Goal: Task Accomplishment & Management: Use online tool/utility

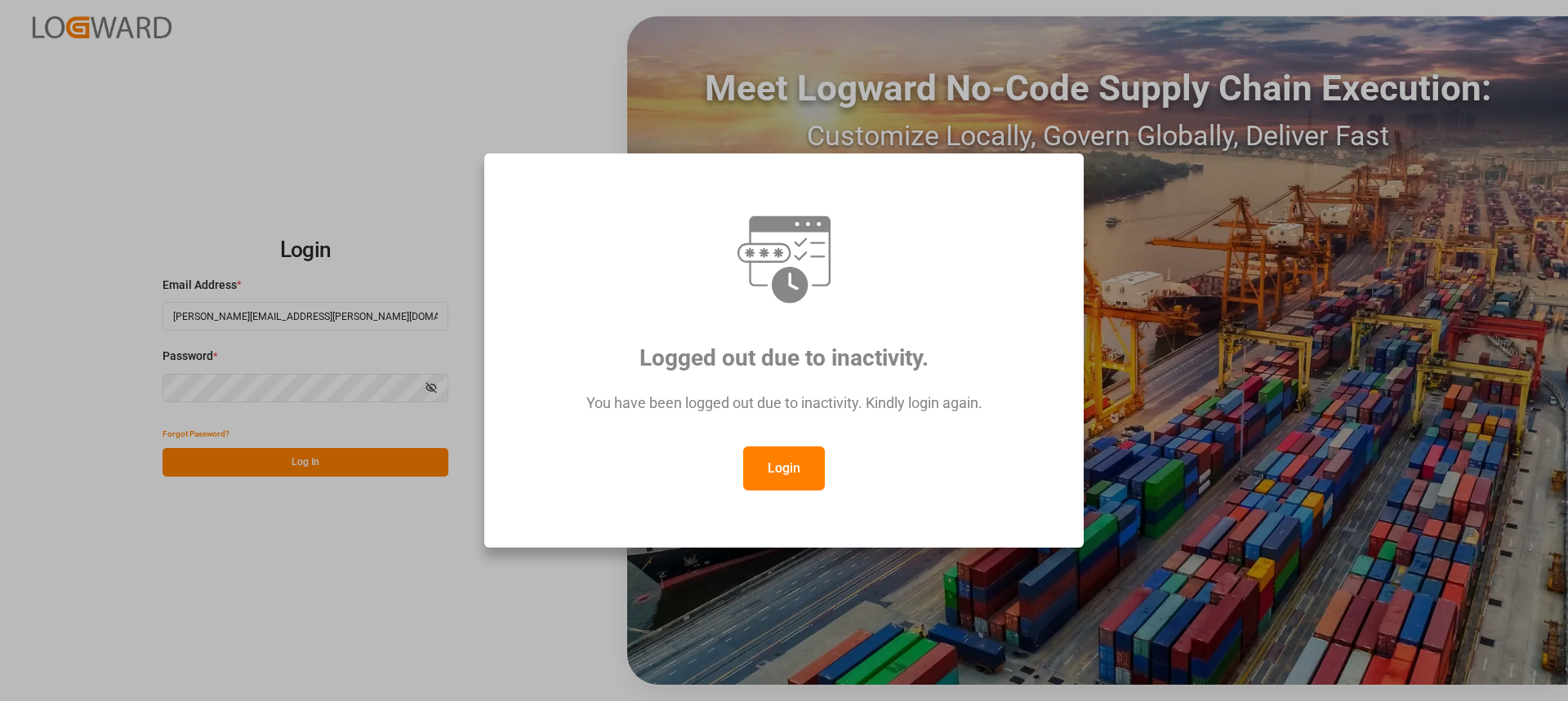
click at [770, 463] on button "Login" at bounding box center [784, 468] width 82 height 44
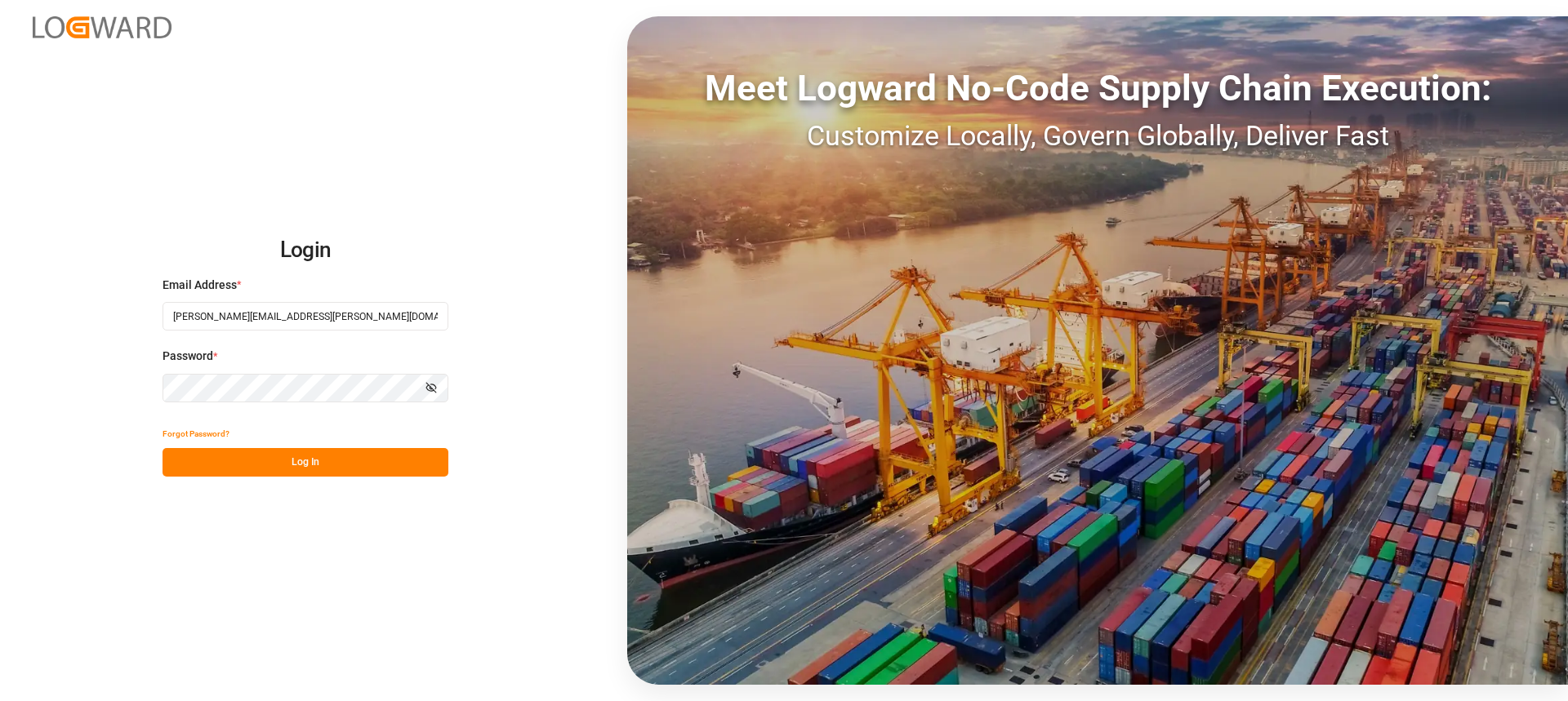
click at [385, 458] on button "Log In" at bounding box center [305, 462] width 286 height 28
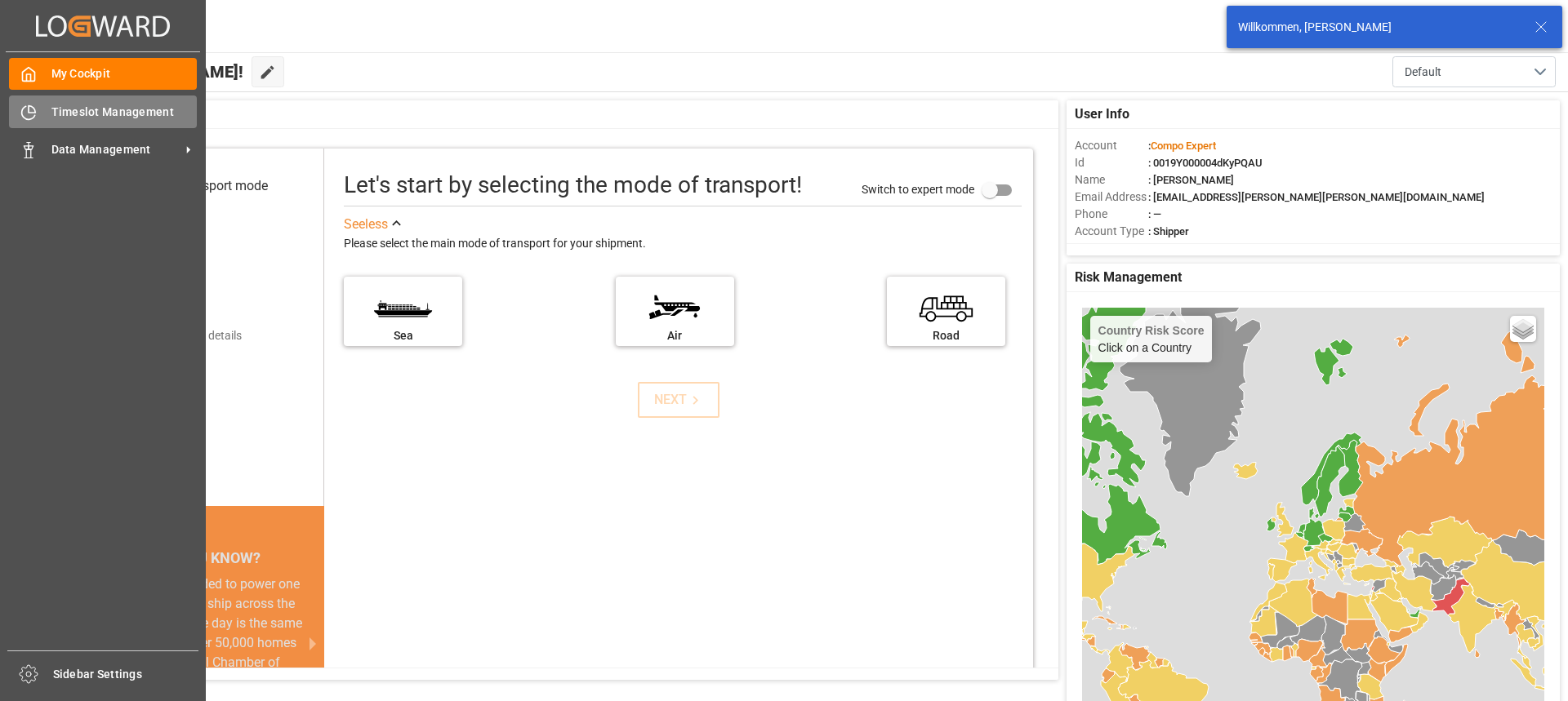
click at [37, 112] on div "Timeslot Management Timeslot Management" at bounding box center [102, 111] width 188 height 32
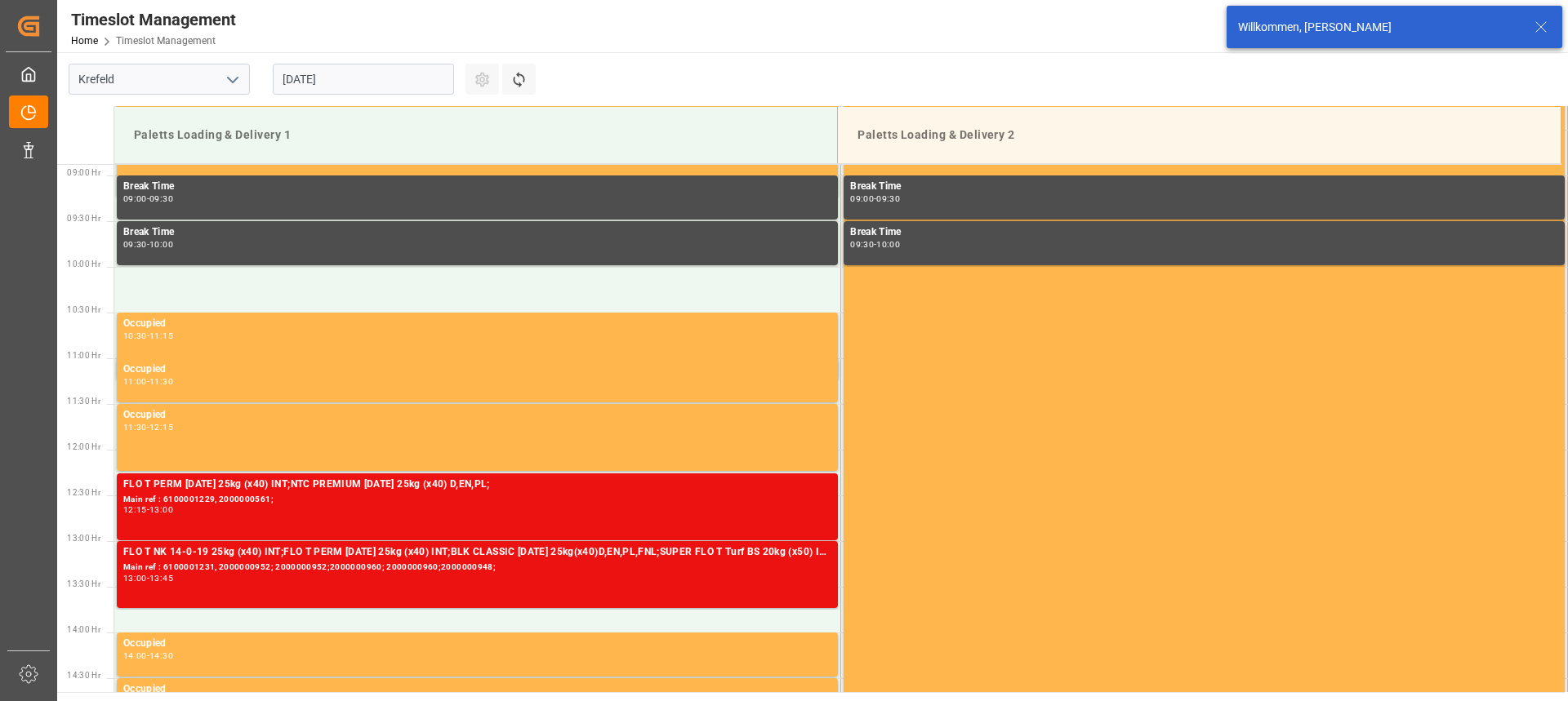
click at [354, 69] on input "[DATE]" at bounding box center [363, 79] width 181 height 31
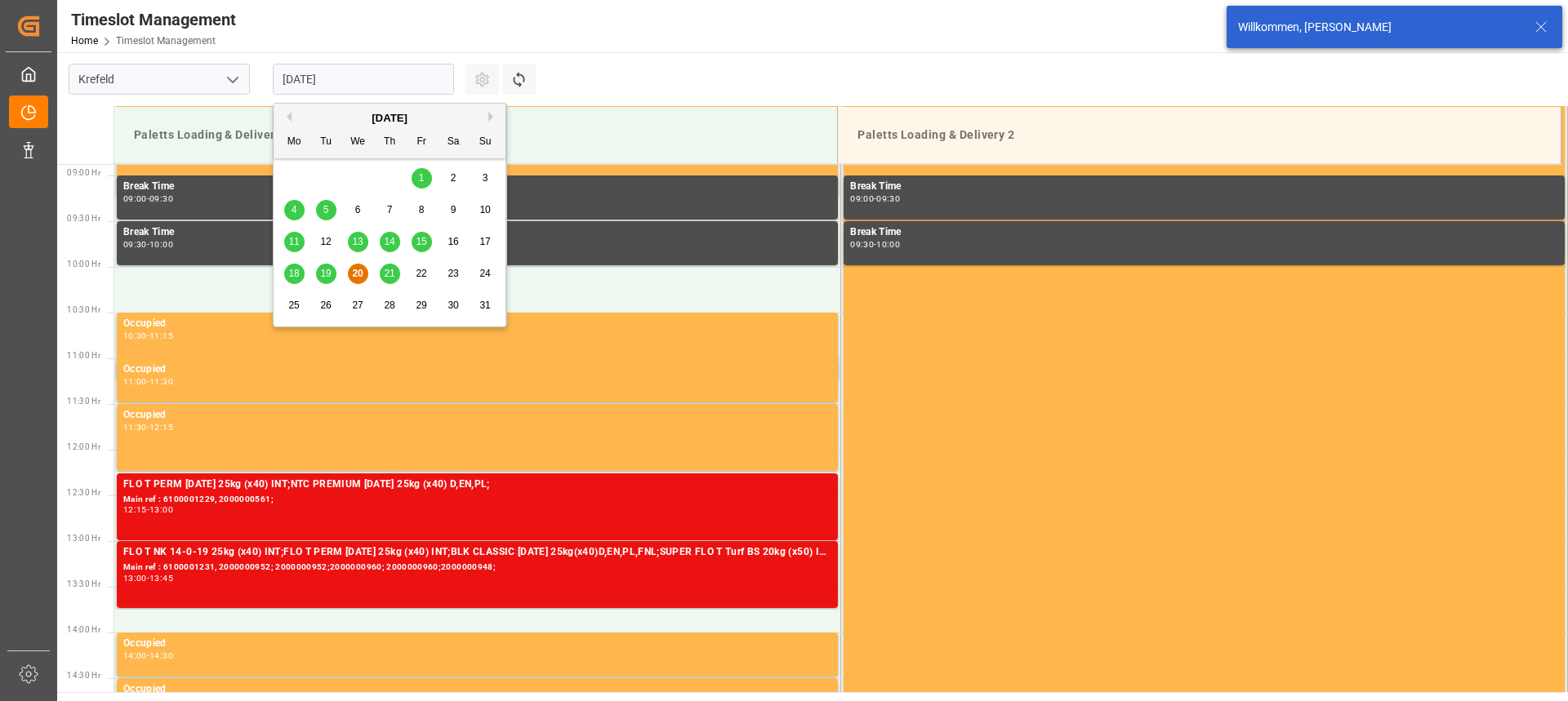
scroll to position [813, 0]
click at [387, 278] on span "21" at bounding box center [389, 273] width 10 height 11
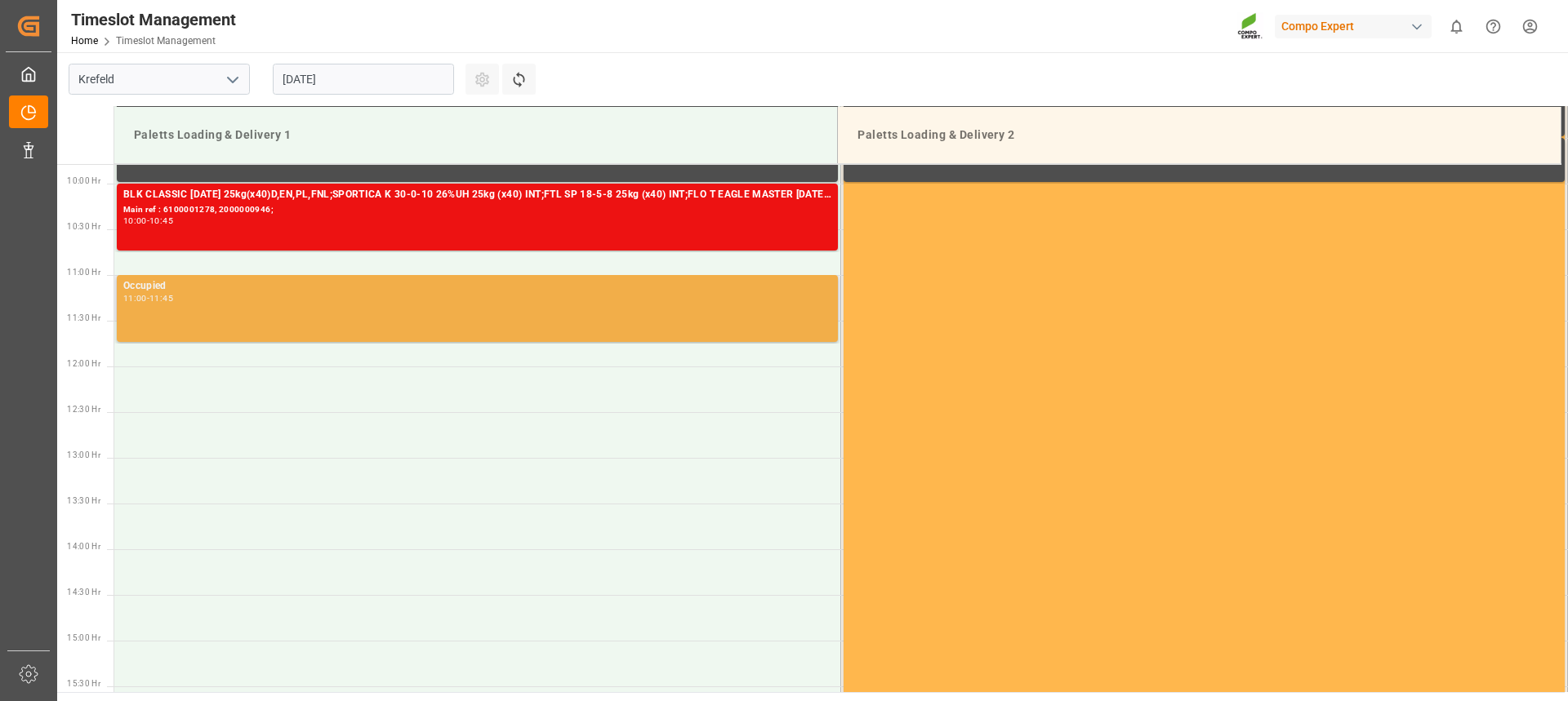
scroll to position [894, 0]
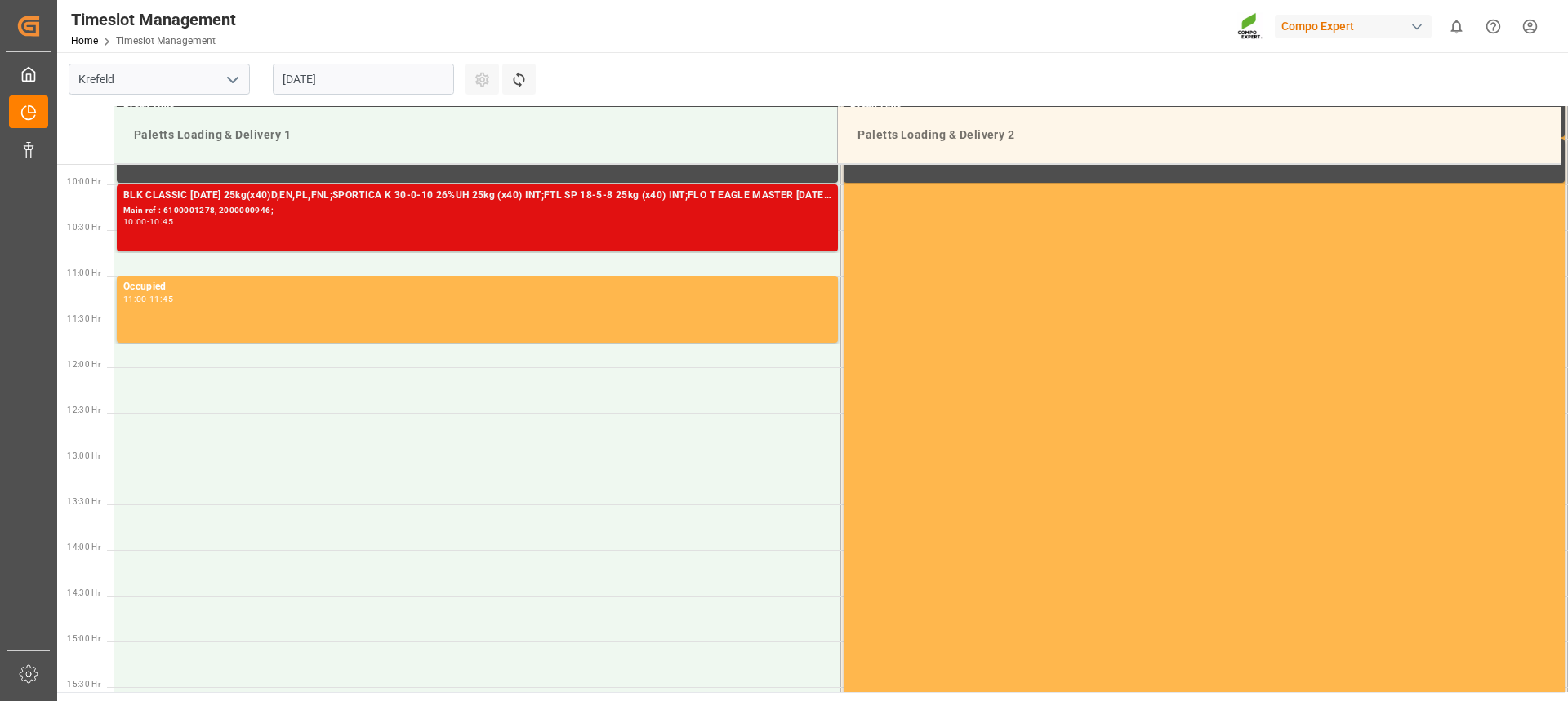
click at [350, 221] on div "10:00 - 10:45" at bounding box center [477, 222] width 708 height 9
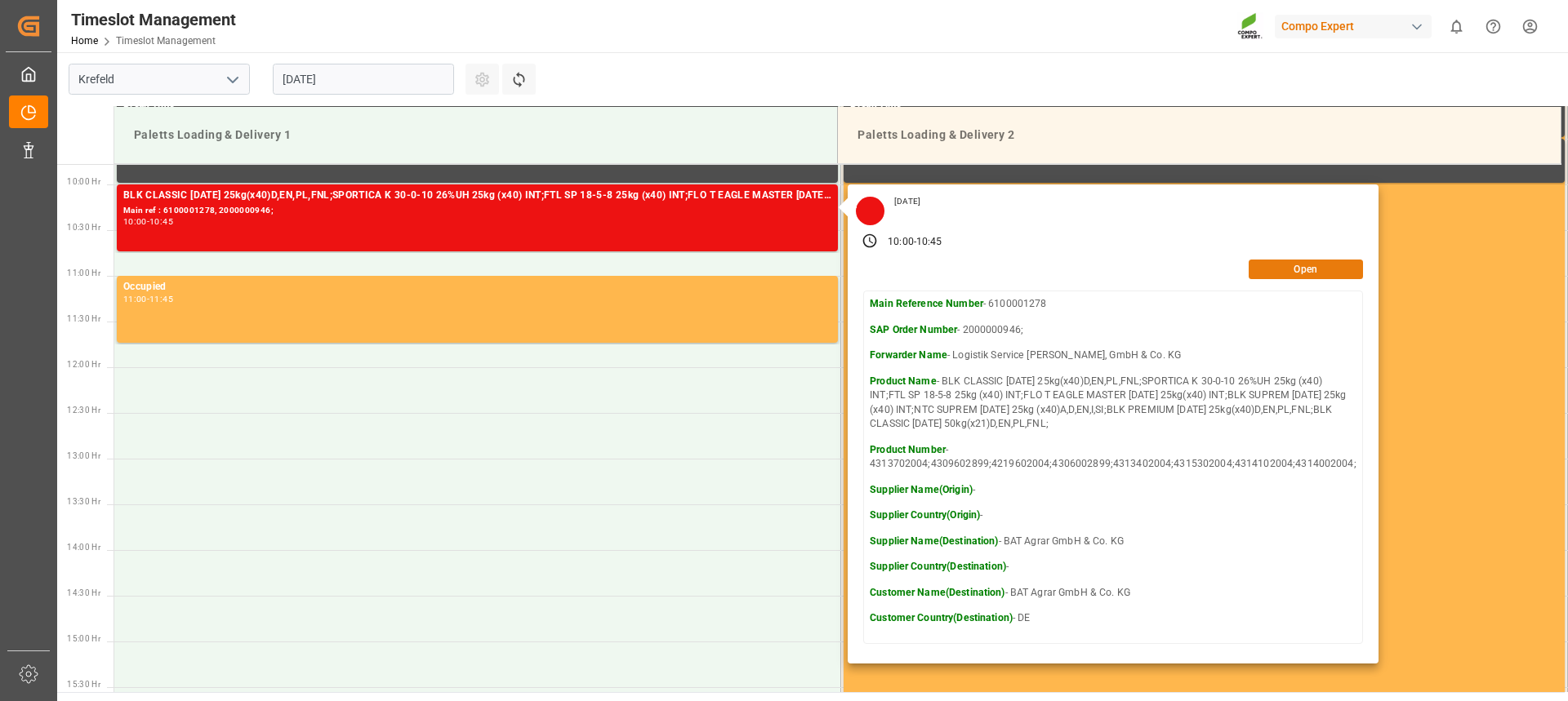
click at [1266, 272] on button "Open" at bounding box center [1305, 269] width 114 height 20
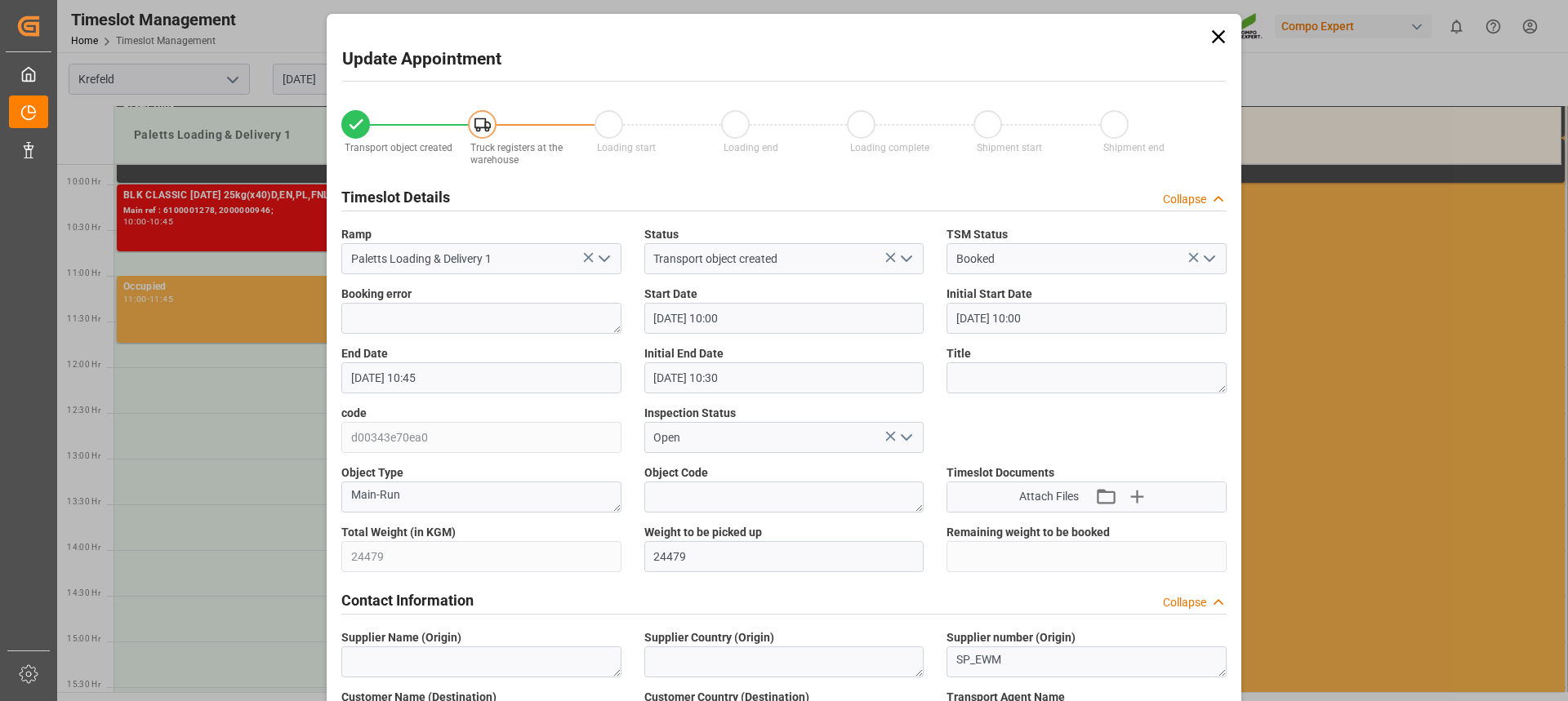
click at [773, 312] on input "[DATE] 10:00" at bounding box center [784, 318] width 280 height 31
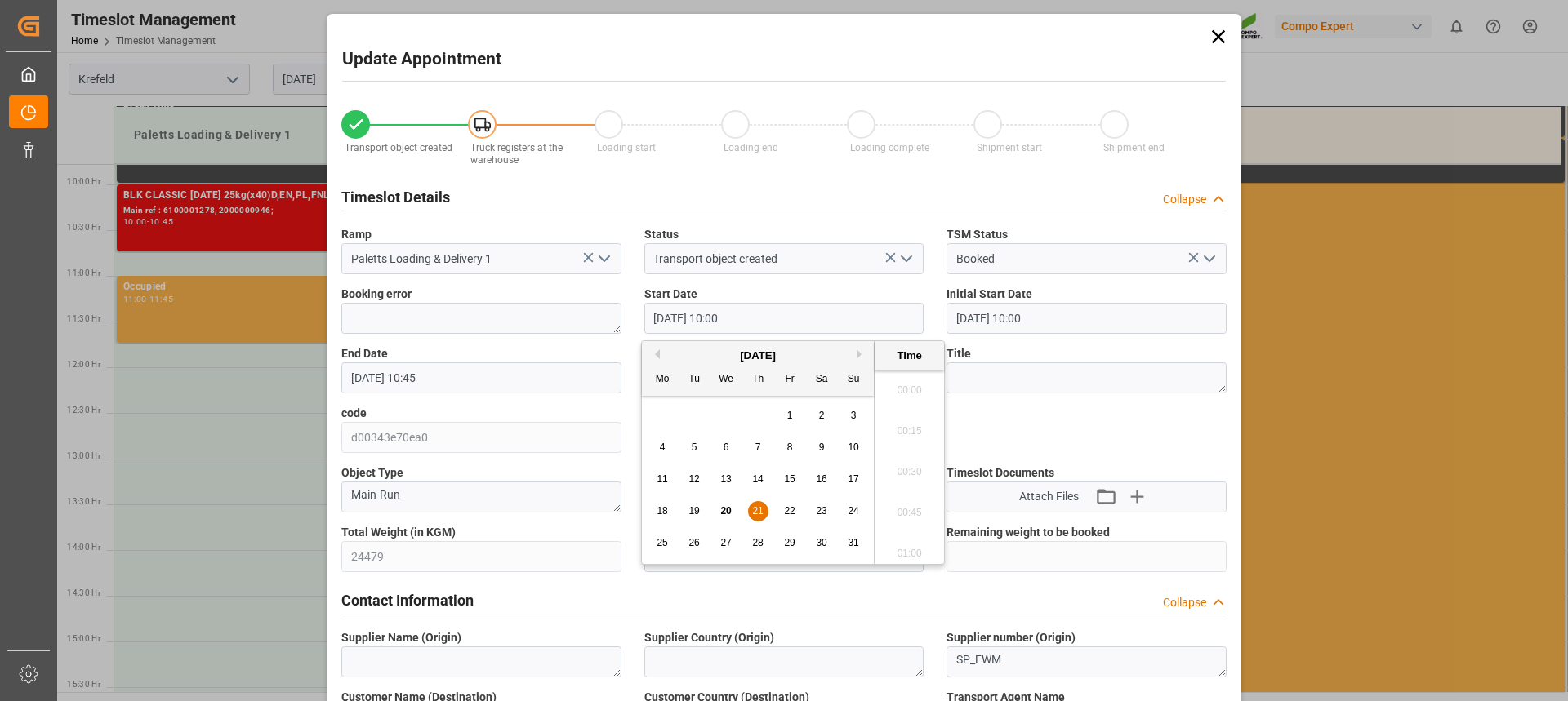
scroll to position [1557, 0]
click at [756, 509] on span "21" at bounding box center [757, 511] width 10 height 11
click at [903, 543] on li "14:00" at bounding box center [909, 549] width 70 height 41
type input "21.08.2025 14:00"
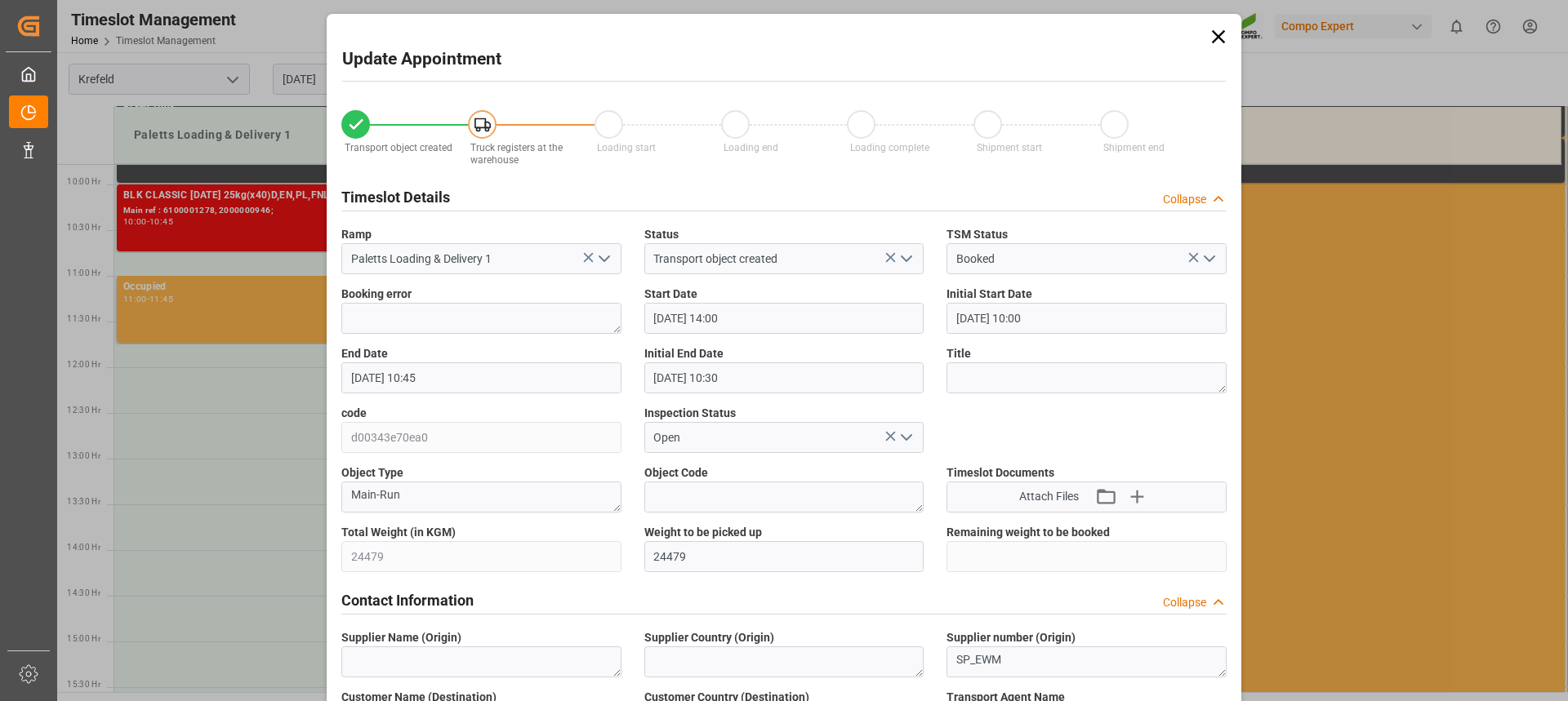
click at [421, 374] on input "21.08.2025 10:45" at bounding box center [481, 378] width 280 height 31
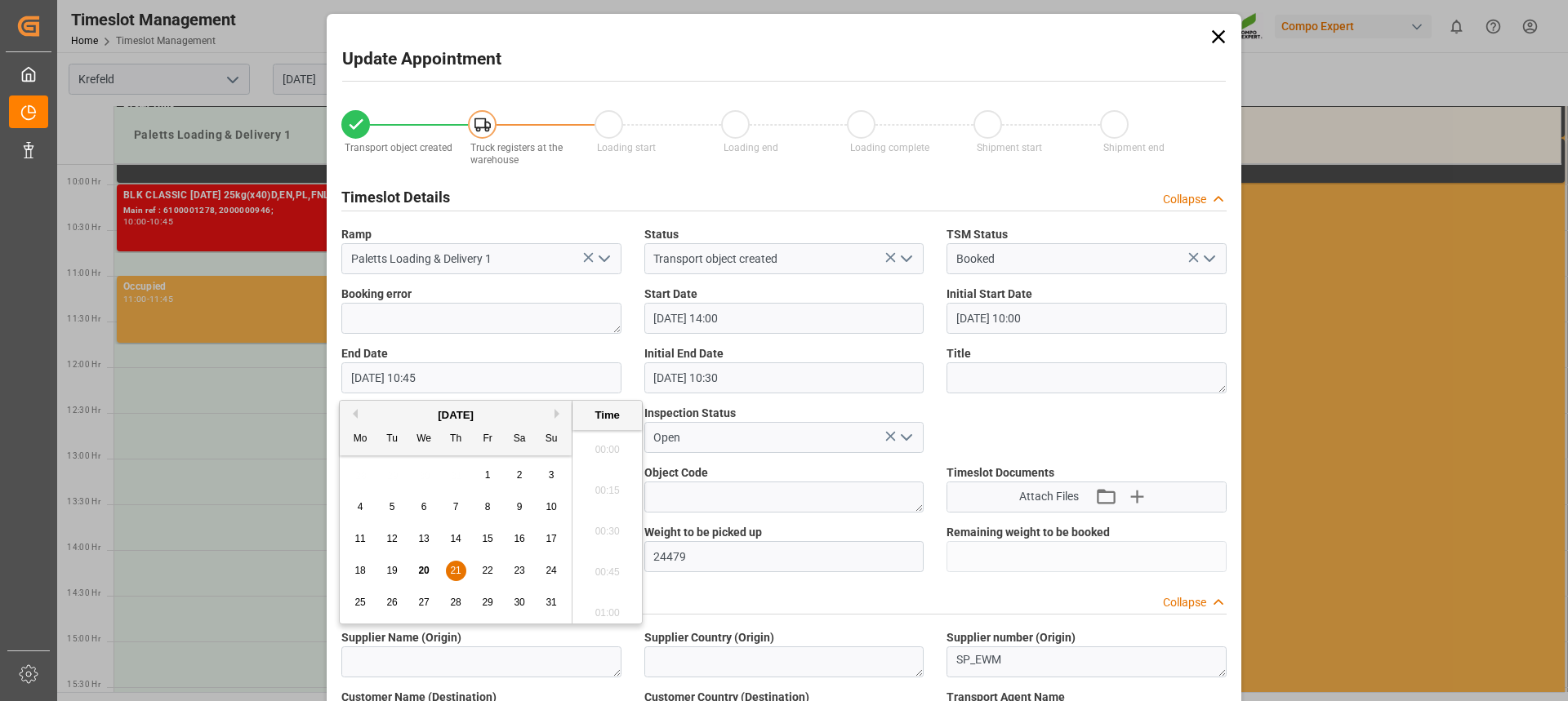
scroll to position [1679, 0]
click at [455, 570] on span "21" at bounding box center [455, 571] width 10 height 11
click at [598, 526] on li "14:45" at bounding box center [607, 527] width 70 height 41
type input "21.08.2025 14:45"
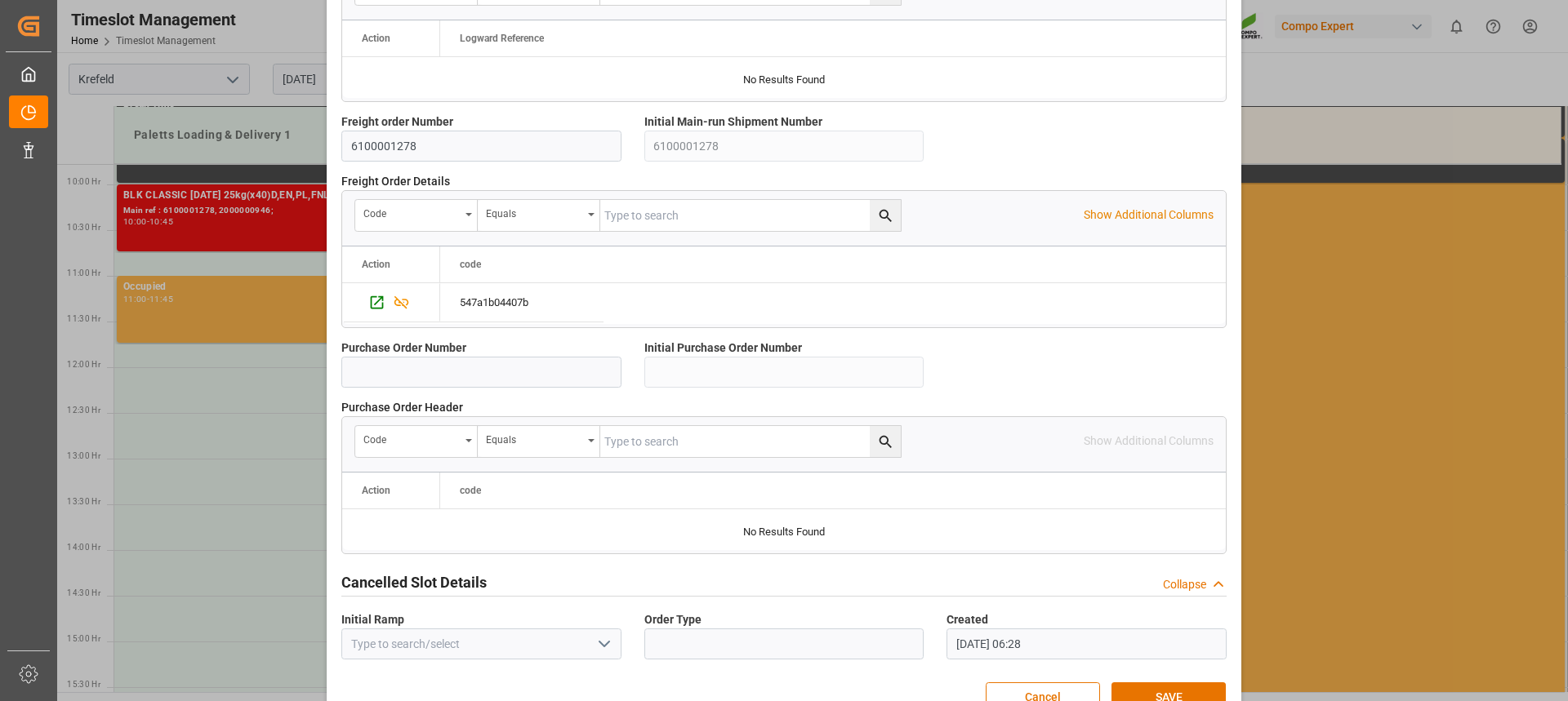
scroll to position [1456, 0]
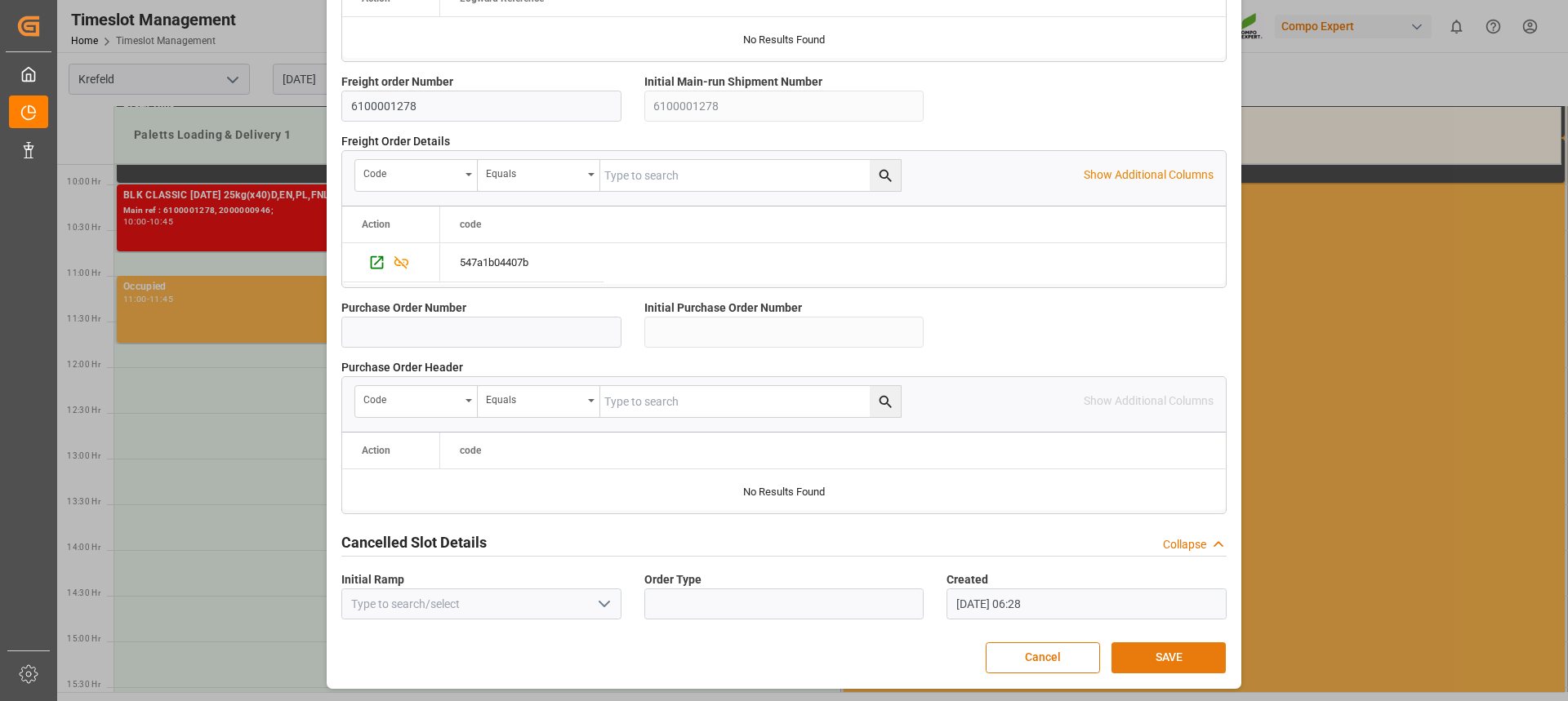
click at [1171, 655] on button "SAVE" at bounding box center [1168, 658] width 114 height 31
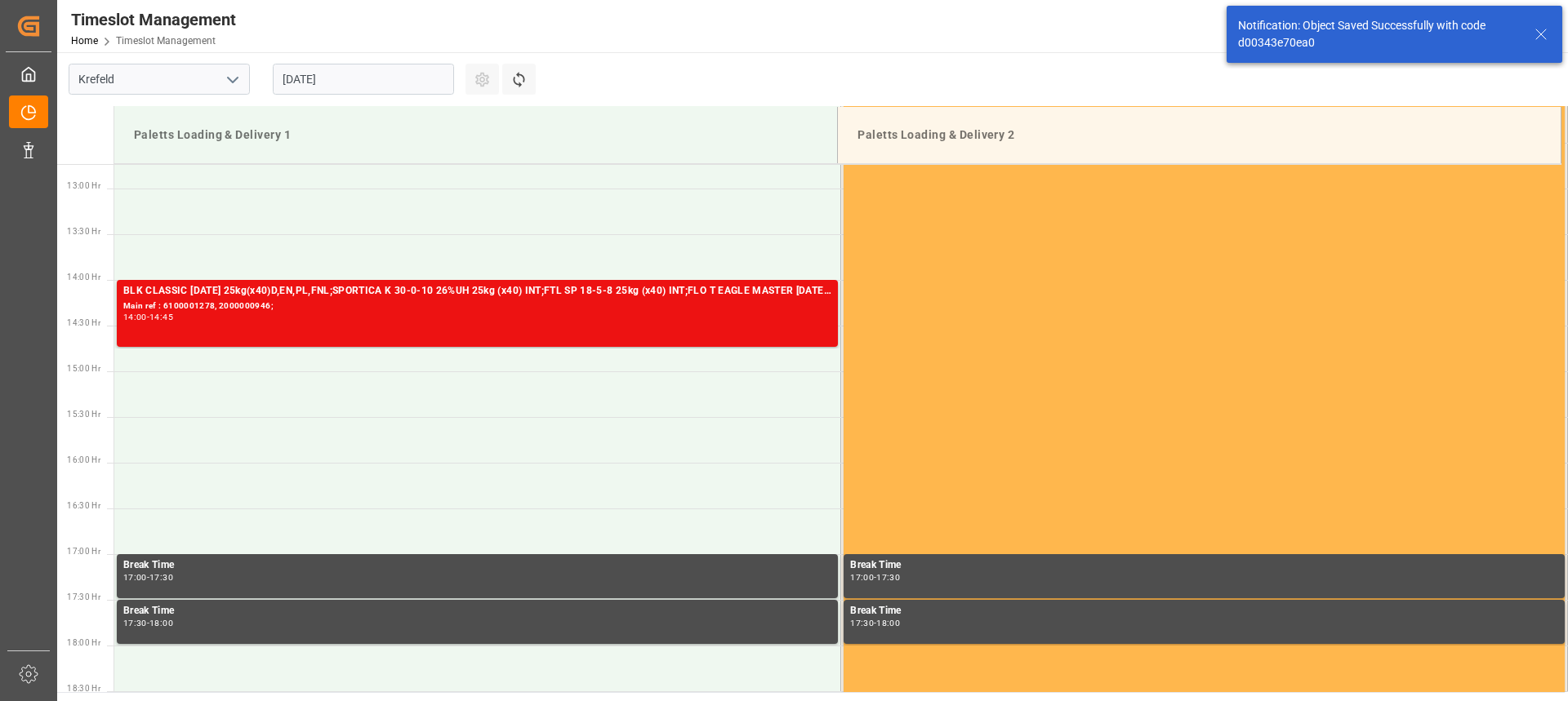
scroll to position [1178, 0]
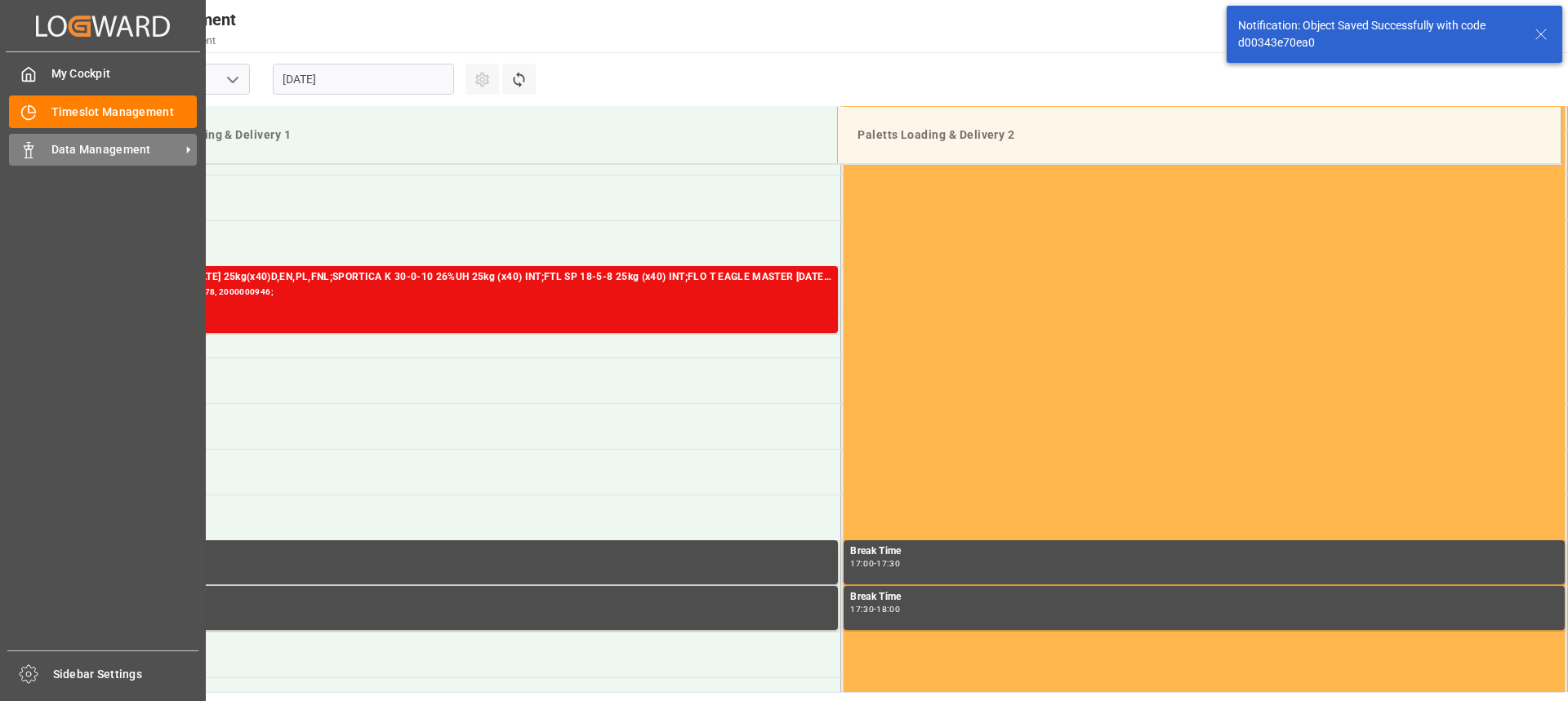
click at [51, 150] on span "Data Management" at bounding box center [116, 150] width 129 height 17
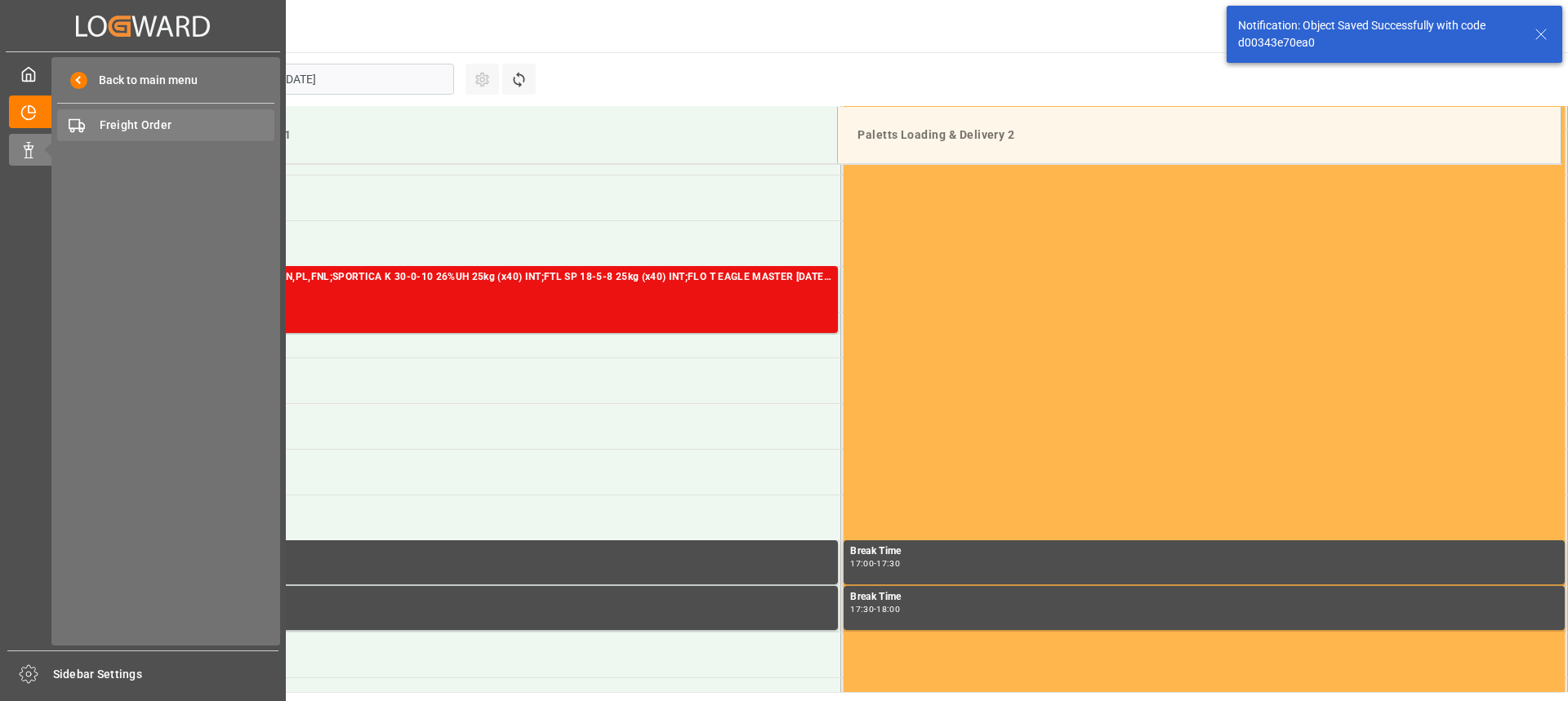
click at [163, 126] on span "Freight Order" at bounding box center [187, 125] width 176 height 17
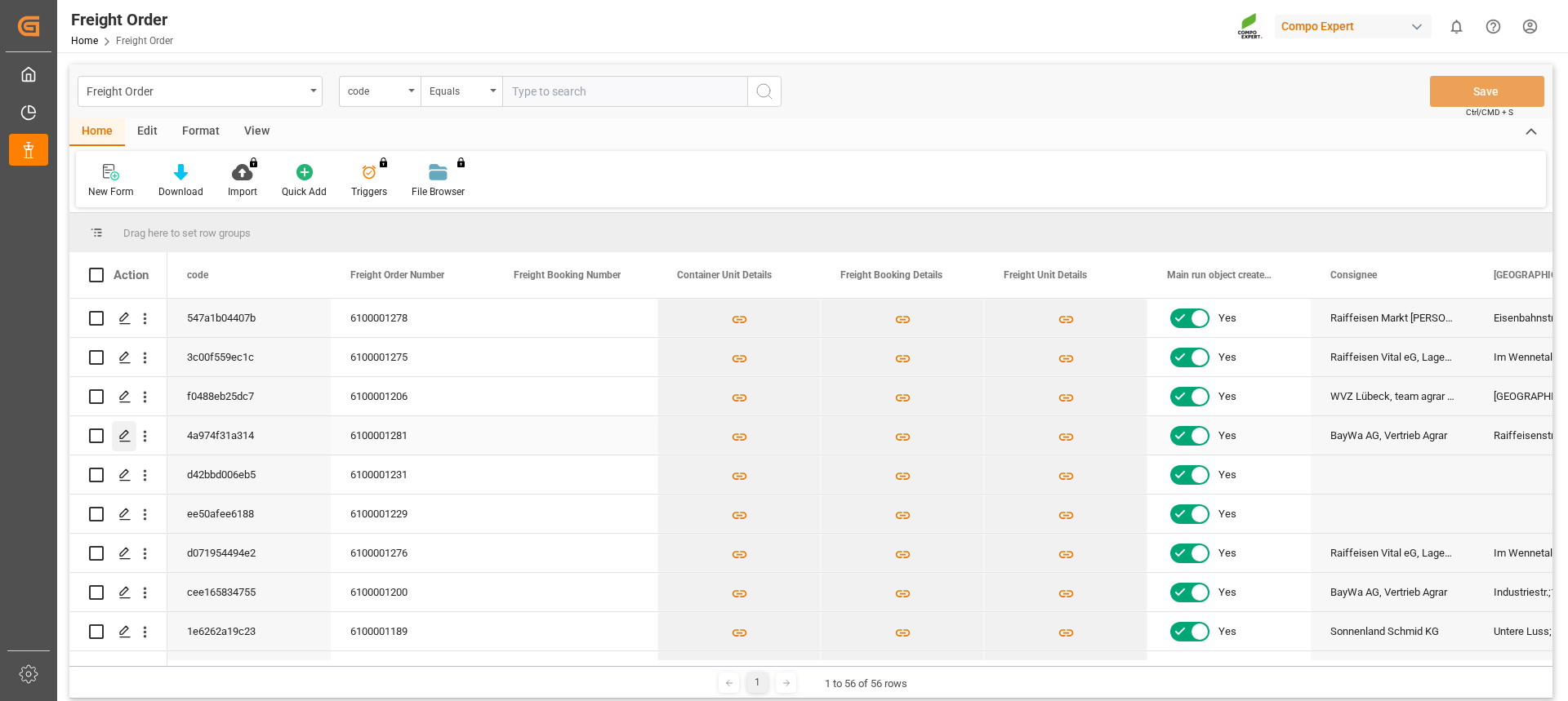
click at [124, 435] on icon "Press SPACE to select this row." at bounding box center [124, 436] width 13 height 13
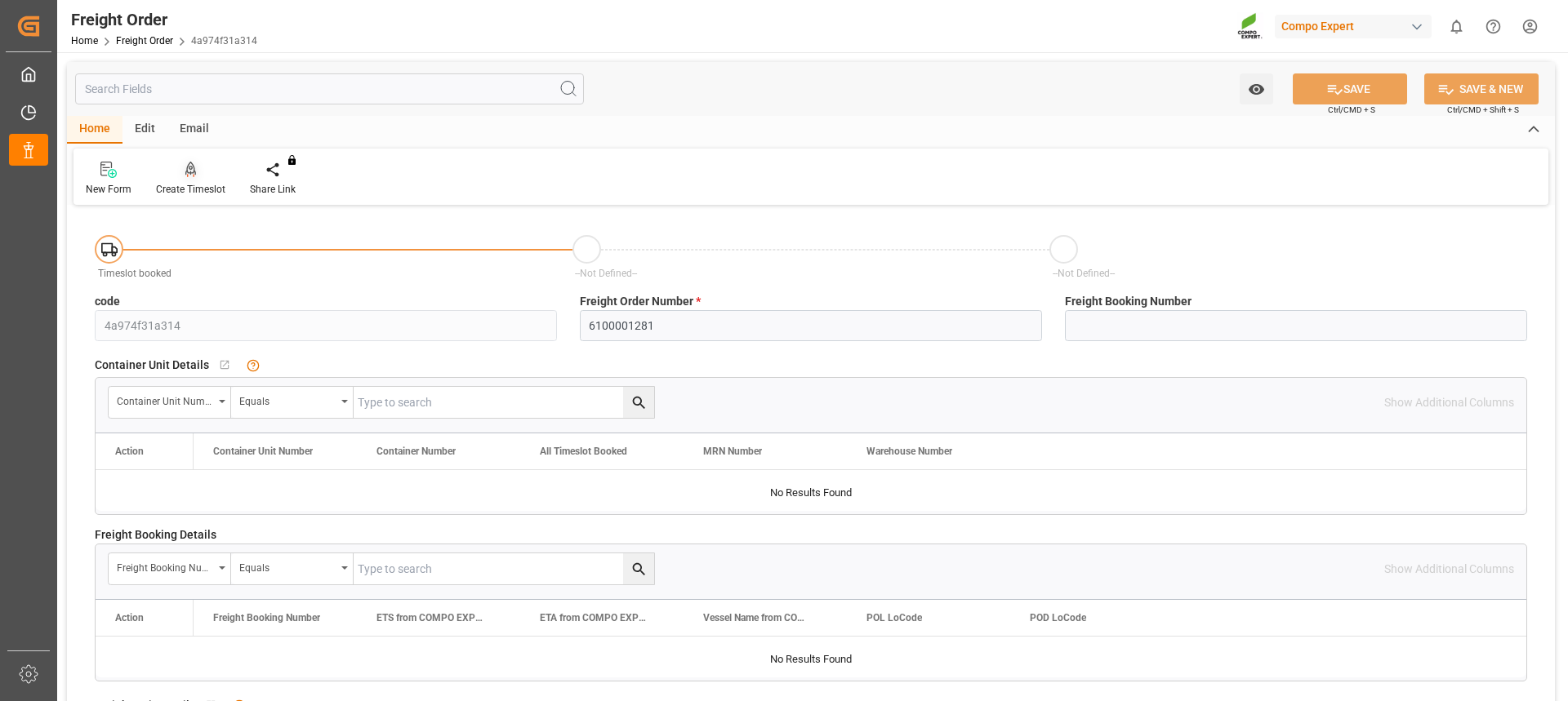
click at [169, 177] on div at bounding box center [191, 169] width 70 height 17
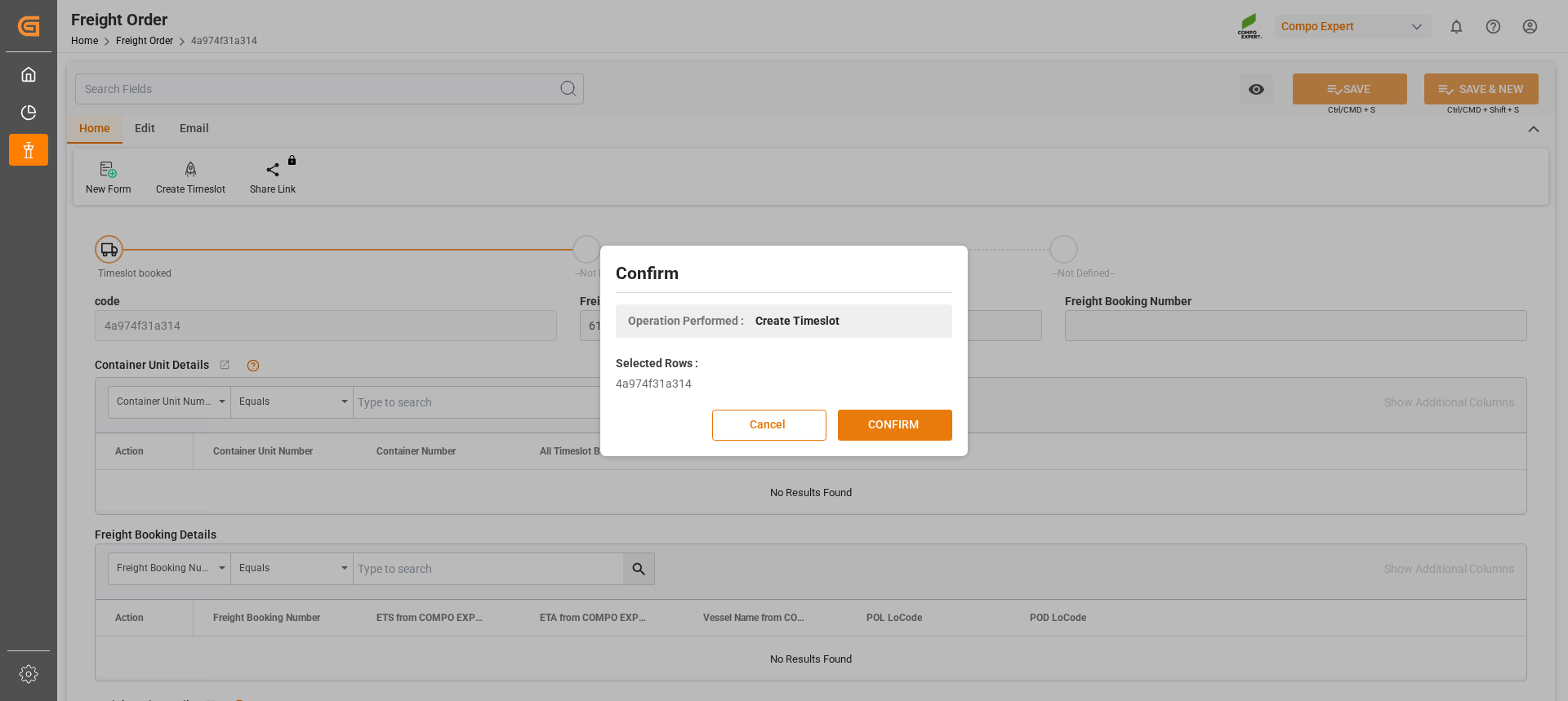
click at [896, 419] on button "CONFIRM" at bounding box center [894, 426] width 114 height 31
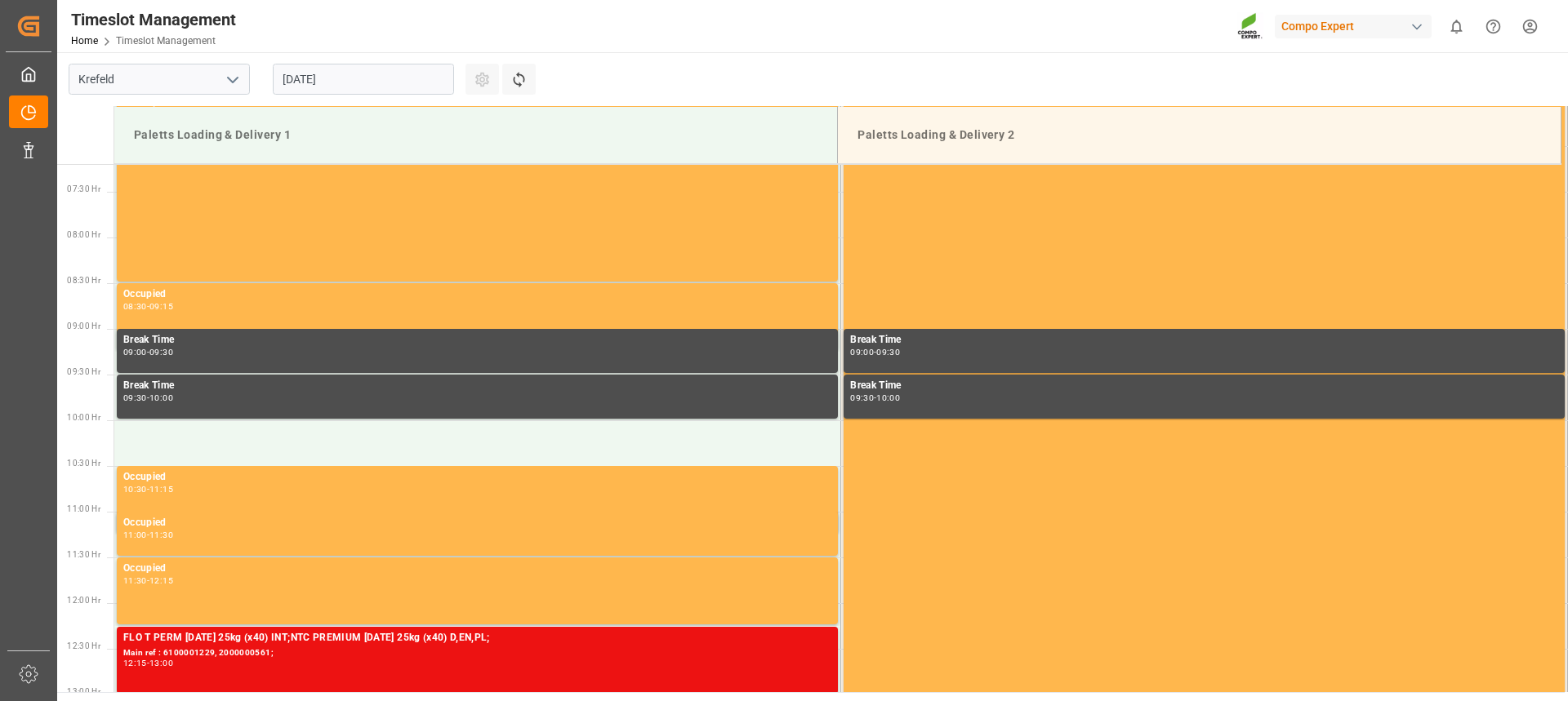
scroll to position [813, 0]
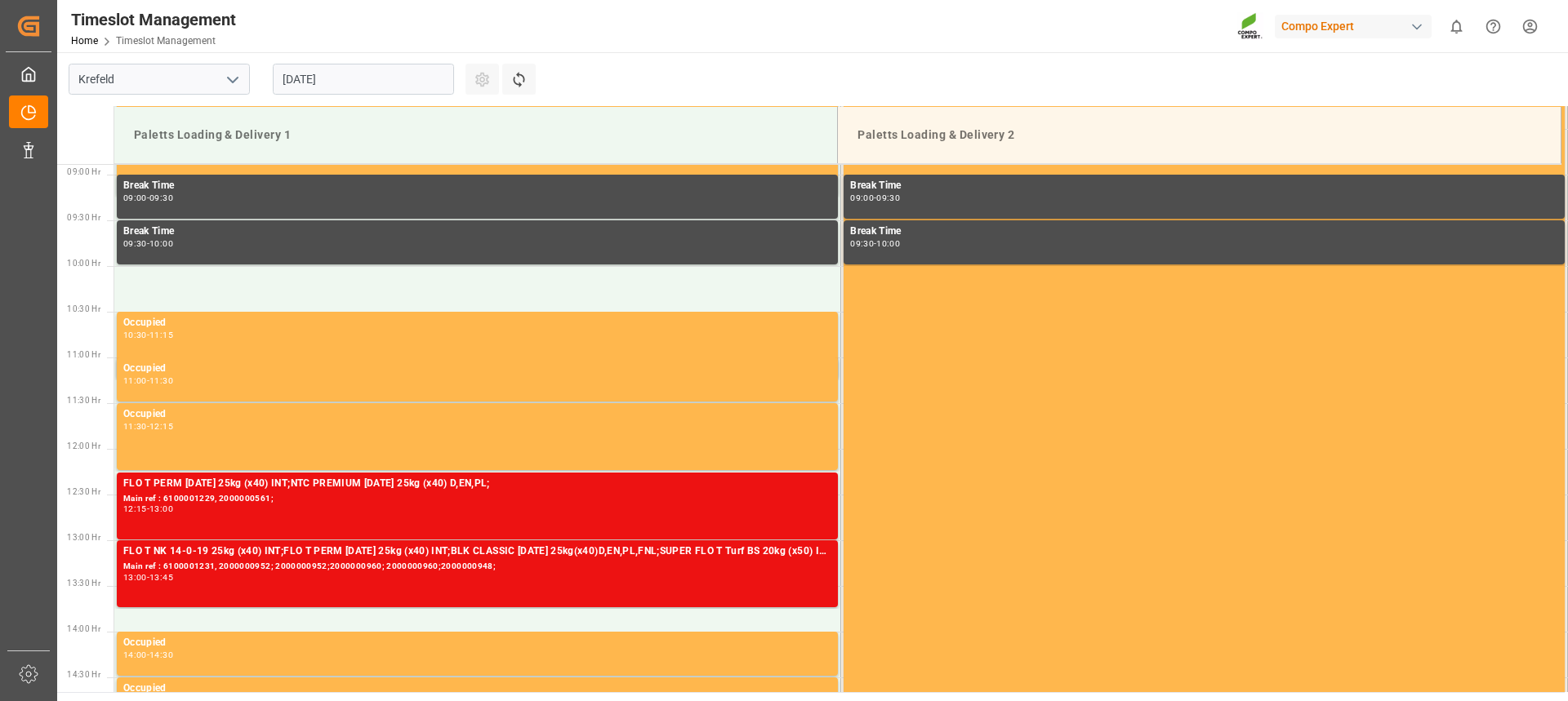
click at [336, 83] on input "[DATE]" at bounding box center [363, 79] width 181 height 31
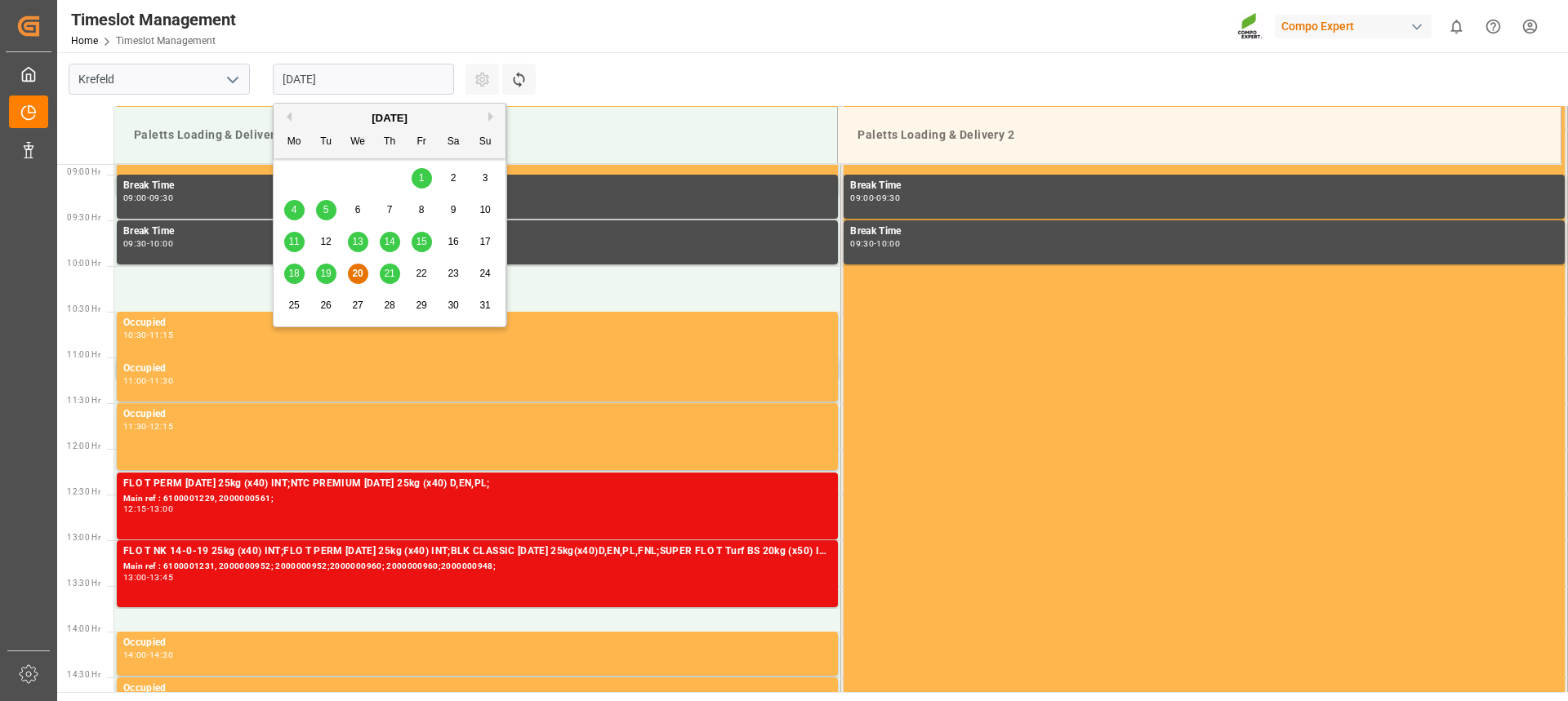
click at [384, 261] on div "18 19 20 21 22 23 24" at bounding box center [390, 274] width 223 height 32
click at [390, 272] on span "21" at bounding box center [389, 273] width 10 height 11
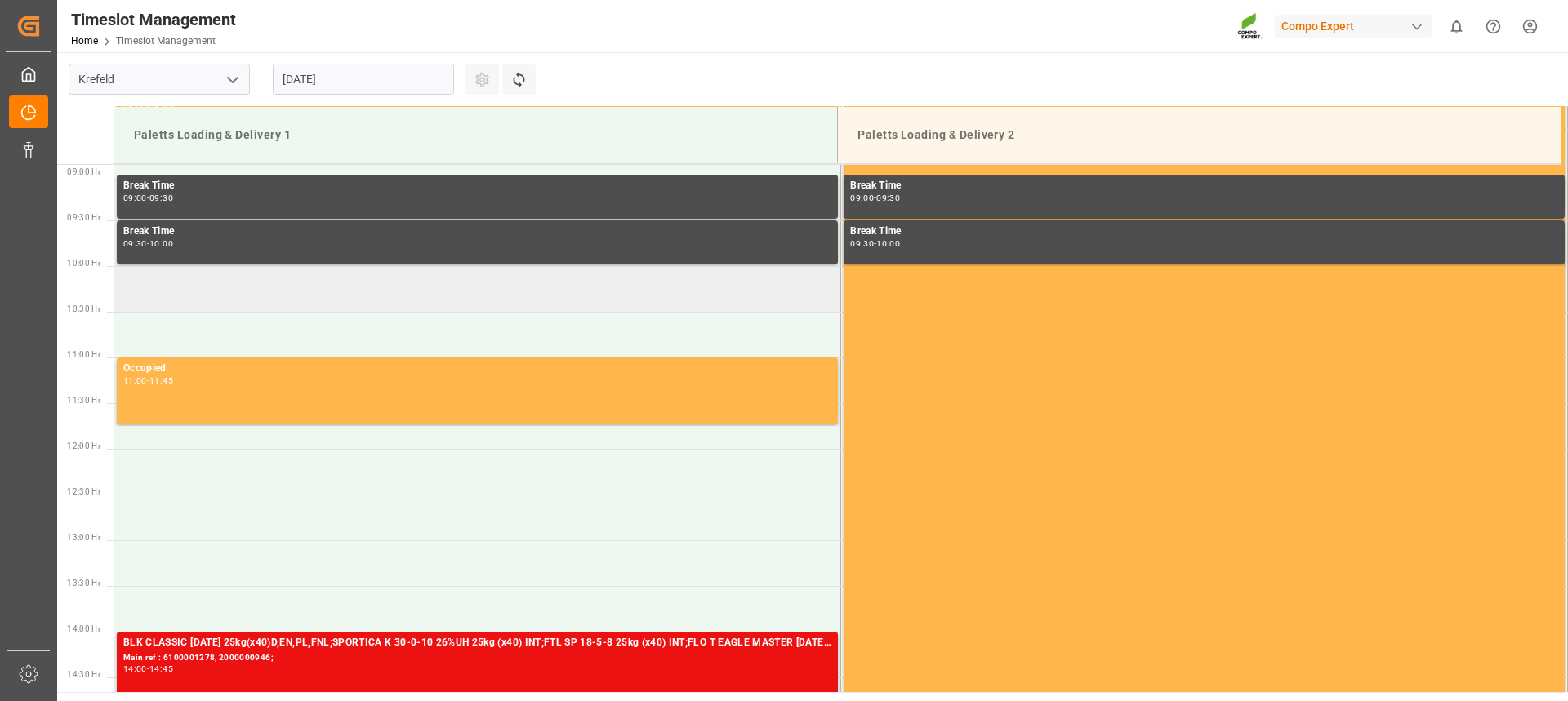
click at [200, 297] on td at bounding box center [477, 288] width 727 height 45
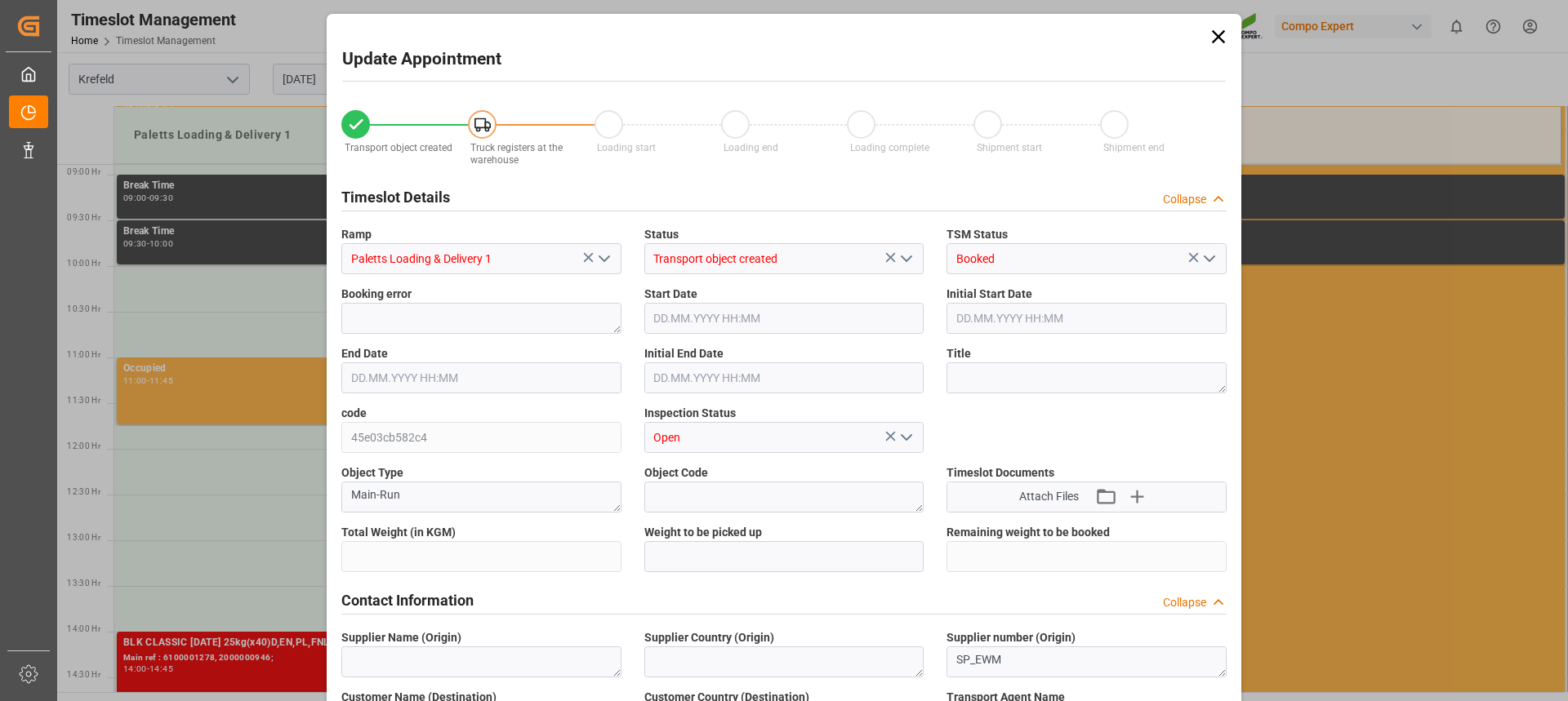
type input "20406.4"
type input "0"
type input "[DATE] 10:00"
type input "[DATE] 10:30"
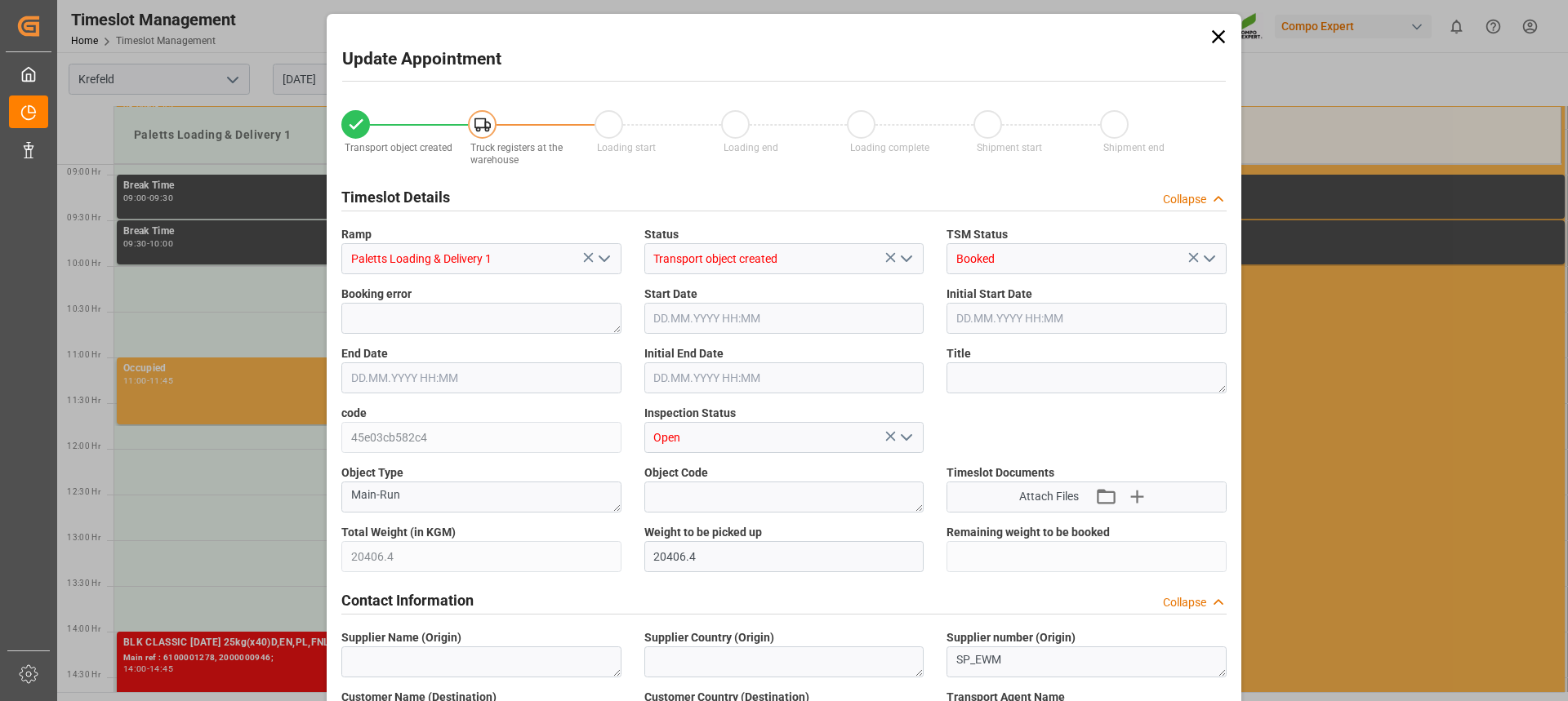
type input "[DATE] 16:00"
type input "[DATE] 08:02"
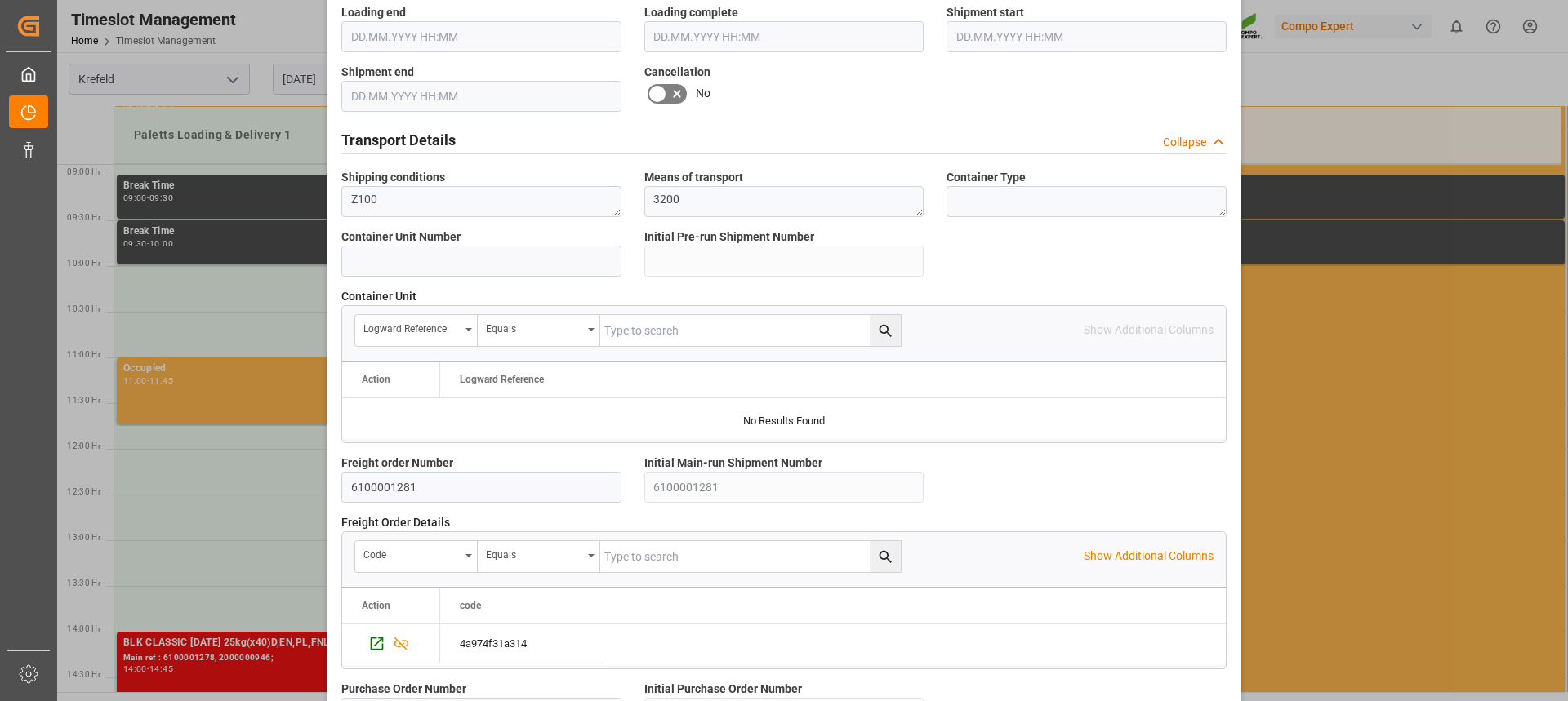
scroll to position [1456, 0]
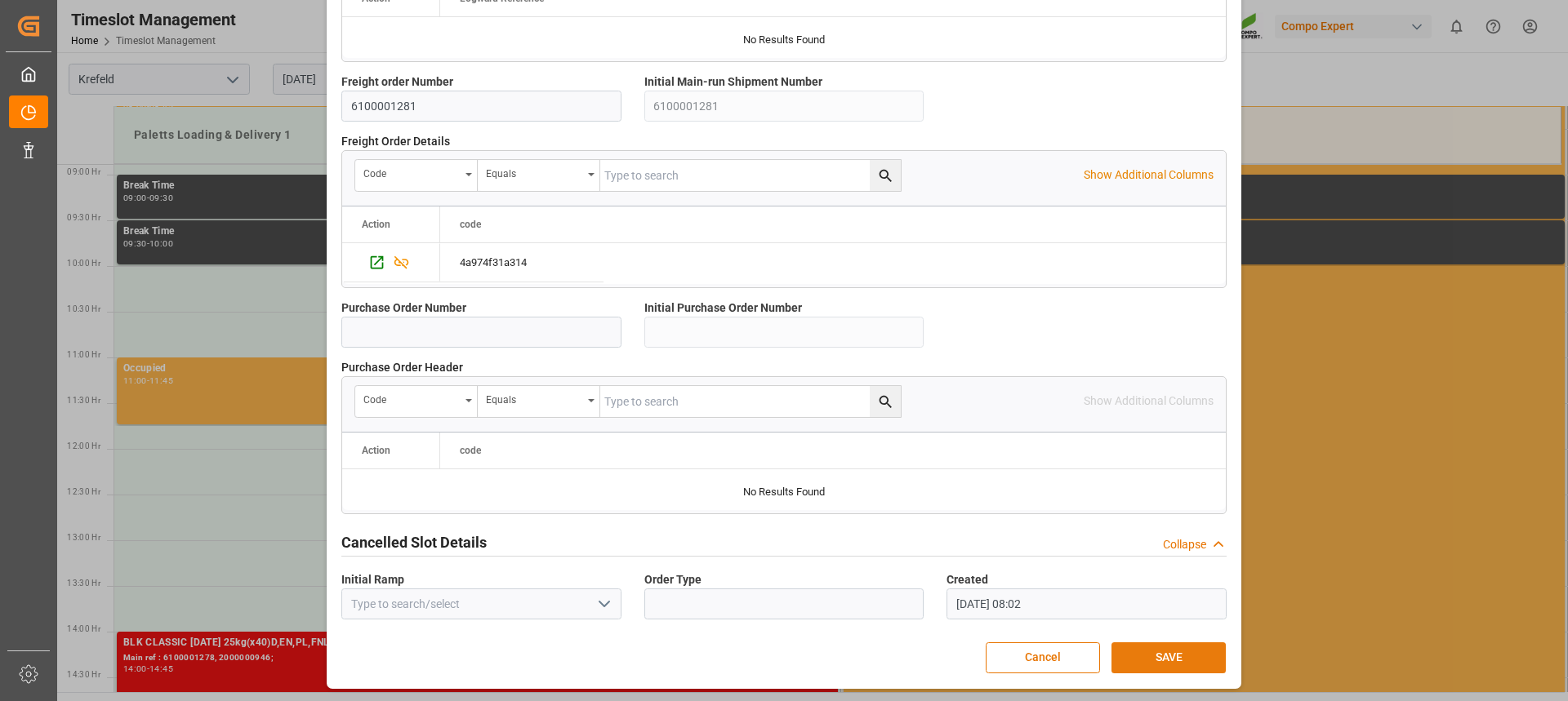
click at [1154, 653] on button "SAVE" at bounding box center [1168, 658] width 114 height 31
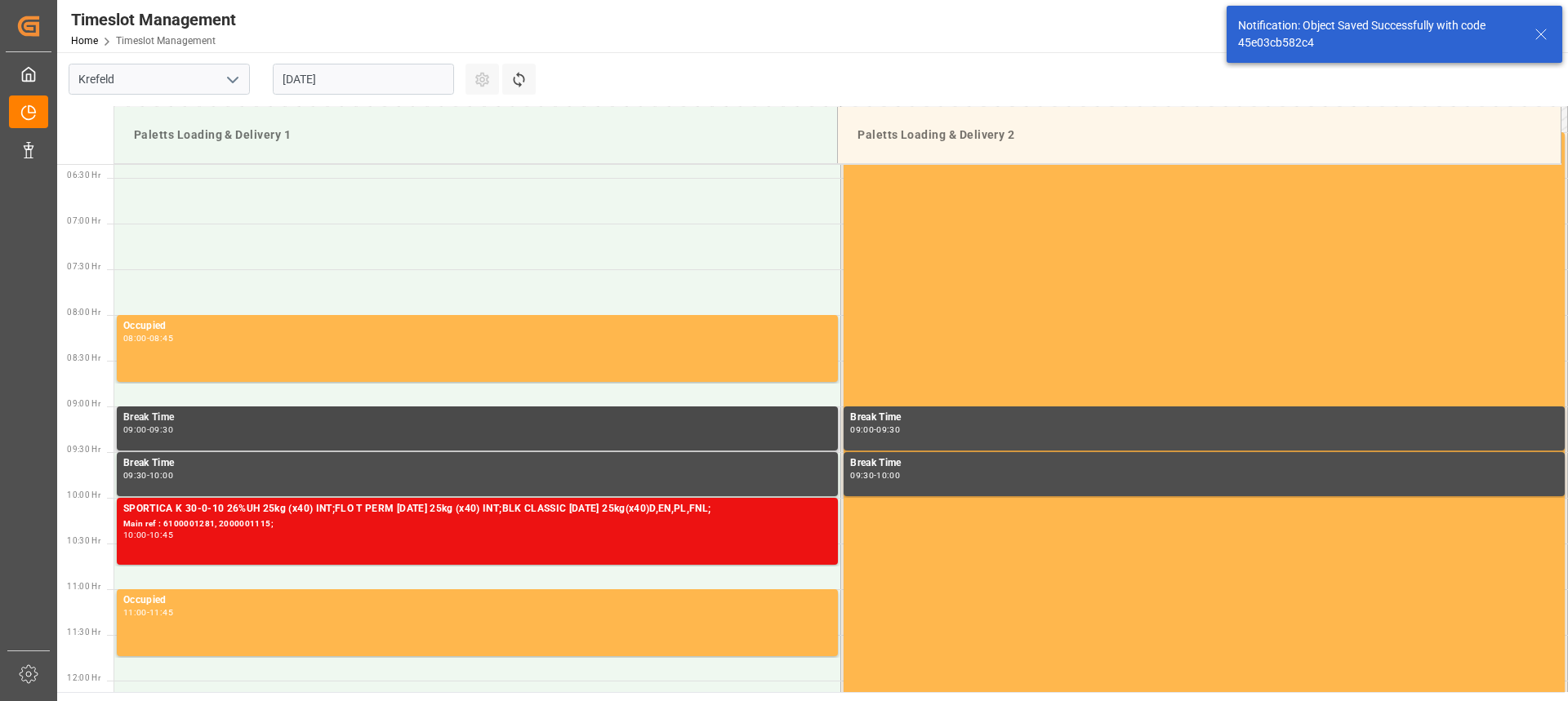
scroll to position [567, 0]
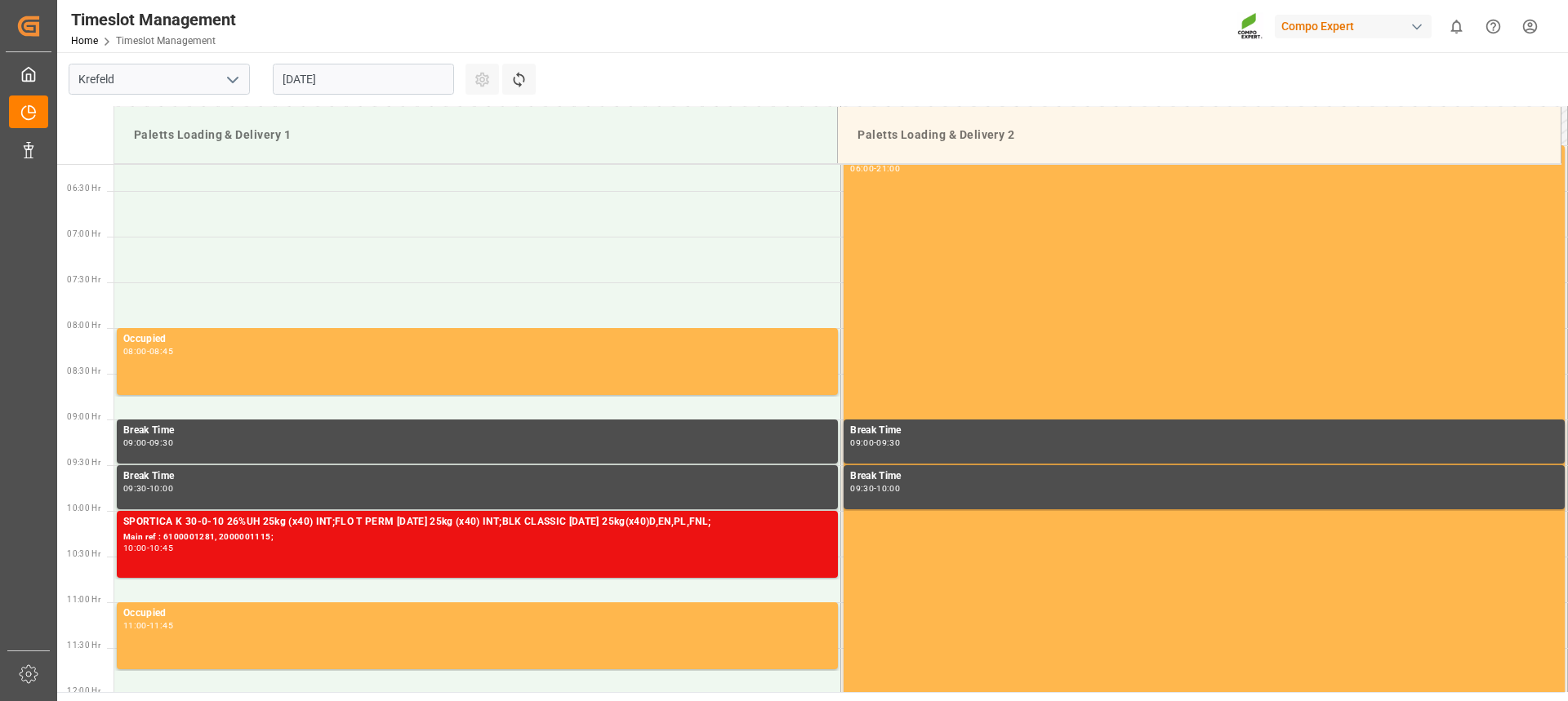
click at [1011, 44] on div "Timeslot Management Home Timeslot Management Compo Expert 0 Notifications Only …" at bounding box center [807, 26] width 1523 height 52
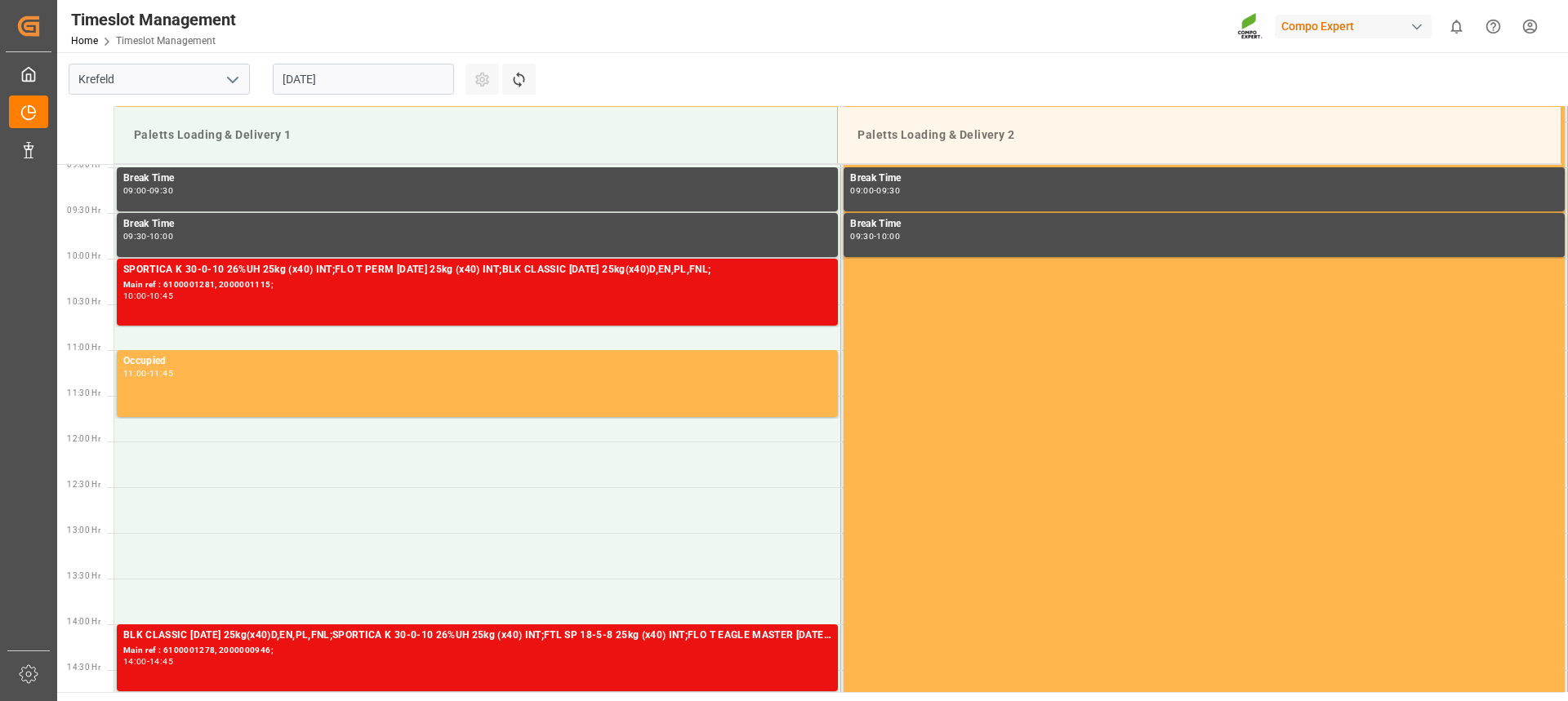
scroll to position [813, 0]
